Goal: Check status

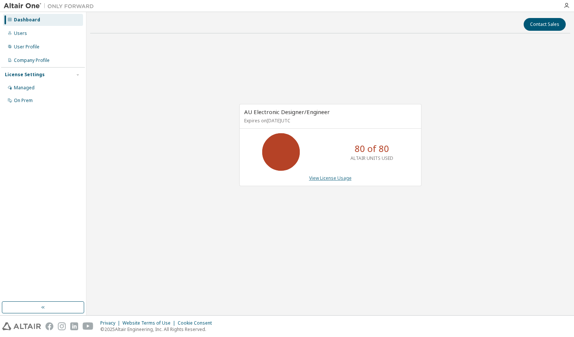
click at [318, 178] on link "View License Usage" at bounding box center [330, 178] width 42 height 6
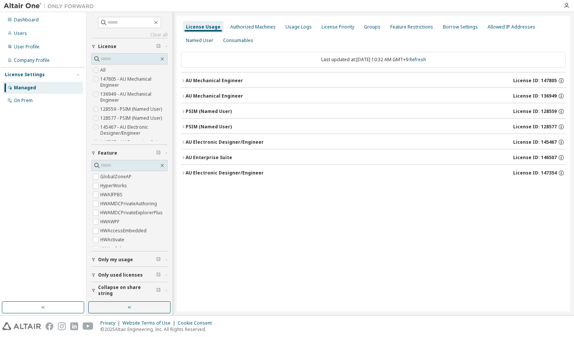
click at [181, 173] on icon "button" at bounding box center [183, 173] width 5 height 5
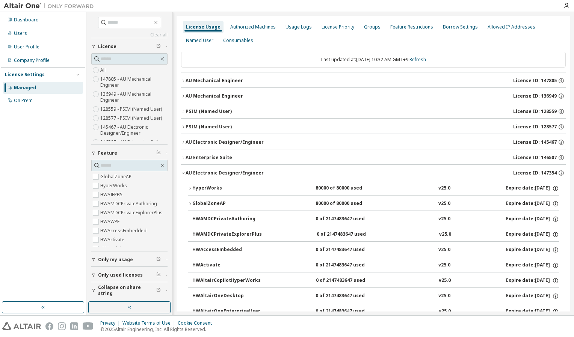
click at [189, 187] on icon "button" at bounding box center [190, 188] width 5 height 5
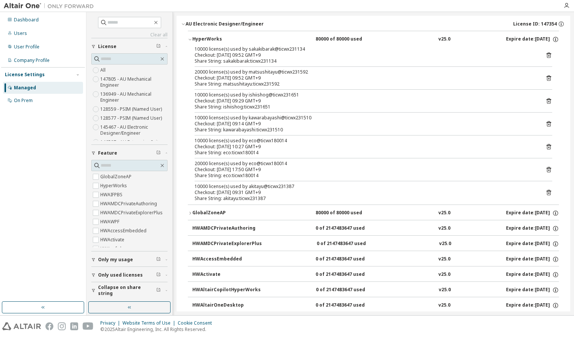
scroll to position [150, 0]
click at [191, 211] on icon "button" at bounding box center [190, 212] width 2 height 3
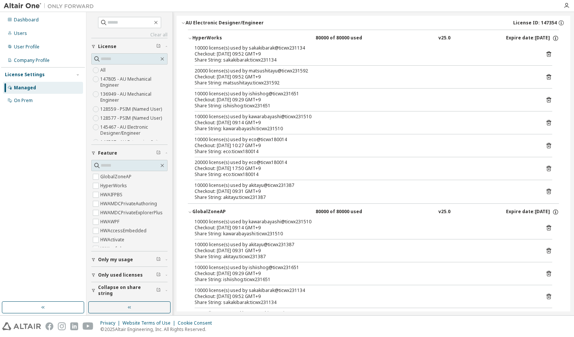
click at [188, 211] on icon "button" at bounding box center [190, 212] width 5 height 5
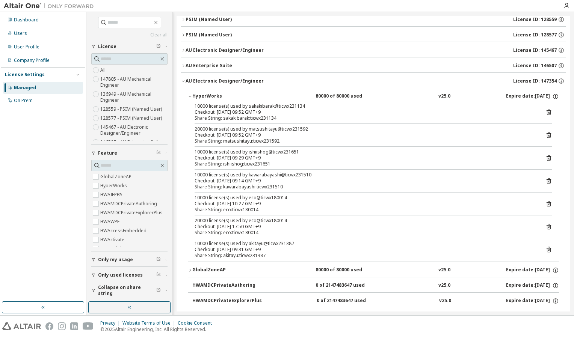
scroll to position [38, 0]
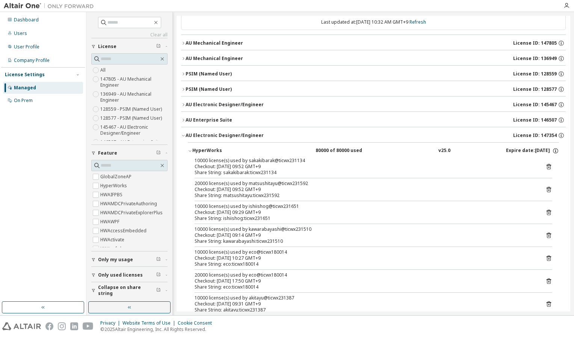
click at [190, 153] on button "HyperWorks 80000 of 80000 used v25.0 Expire date: [DATE]" at bounding box center [373, 151] width 371 height 17
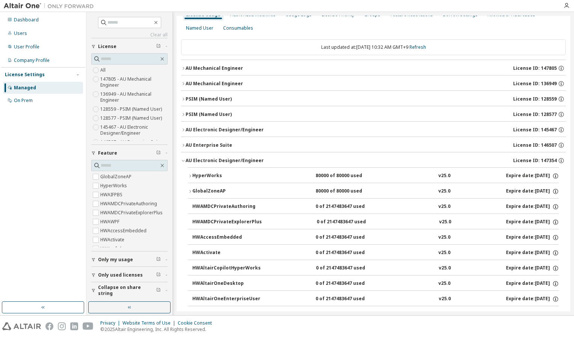
scroll to position [0, 0]
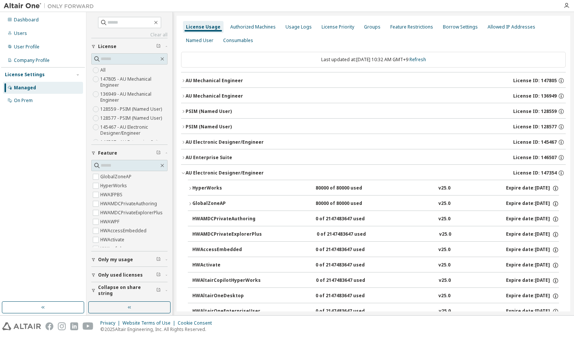
click at [183, 115] on button "PSIM (Named User) License ID: 128559" at bounding box center [373, 111] width 384 height 17
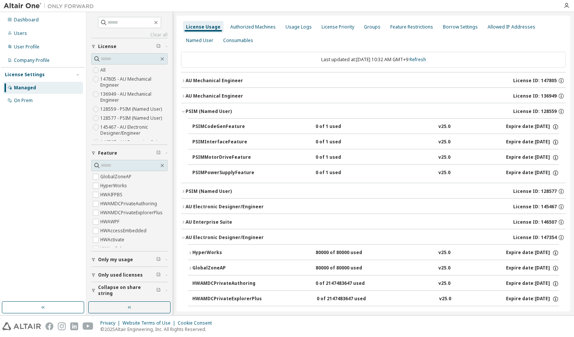
click at [182, 193] on button "PSIM (Named User) License ID: 128577" at bounding box center [373, 191] width 384 height 17
